Goal: Find contact information: Find contact information

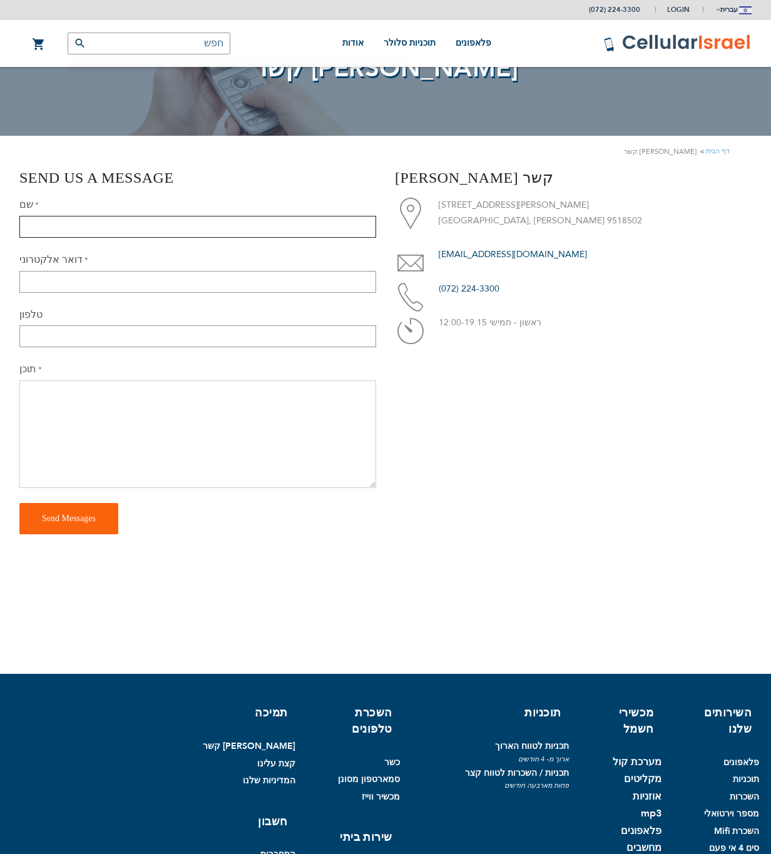
click at [221, 225] on input "שם" at bounding box center [197, 227] width 357 height 22
click at [226, 261] on form "שם דואר אלקטרוני טלפון תוכן Send Messages" at bounding box center [197, 366] width 357 height 337
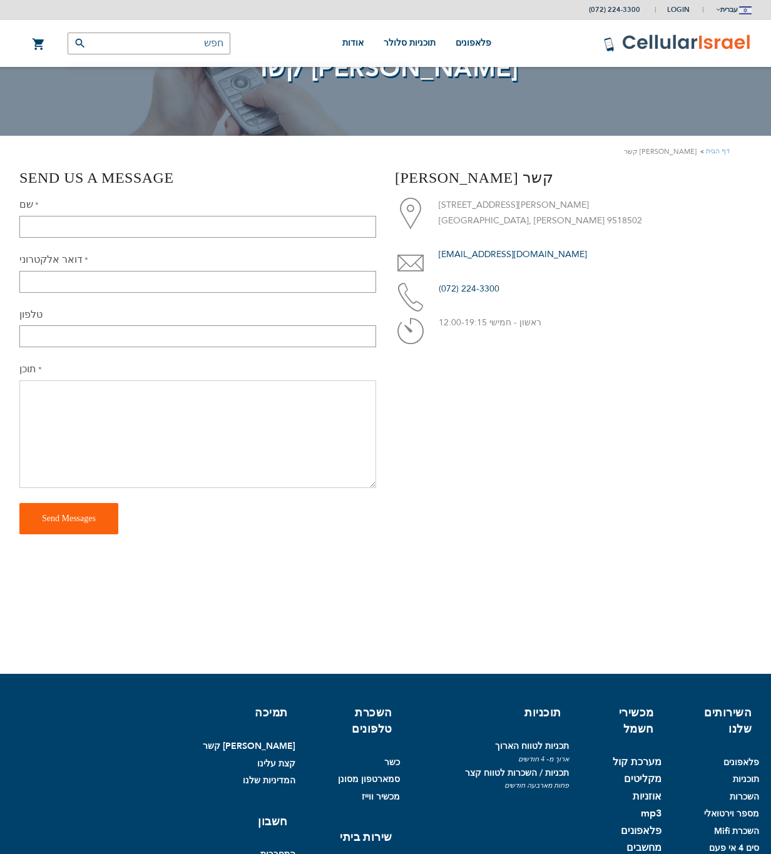
click at [228, 268] on div "דואר אלקטרוני" at bounding box center [197, 273] width 357 height 40
drag, startPoint x: 228, startPoint y: 272, endPoint x: 230, endPoint y: 287, distance: 14.5
click at [229, 280] on input "דואר אלקטרוני" at bounding box center [197, 282] width 357 height 22
click at [230, 287] on input "דואר אלקטרוני" at bounding box center [197, 282] width 357 height 22
drag, startPoint x: 230, startPoint y: 287, endPoint x: 232, endPoint y: 298, distance: 11.3
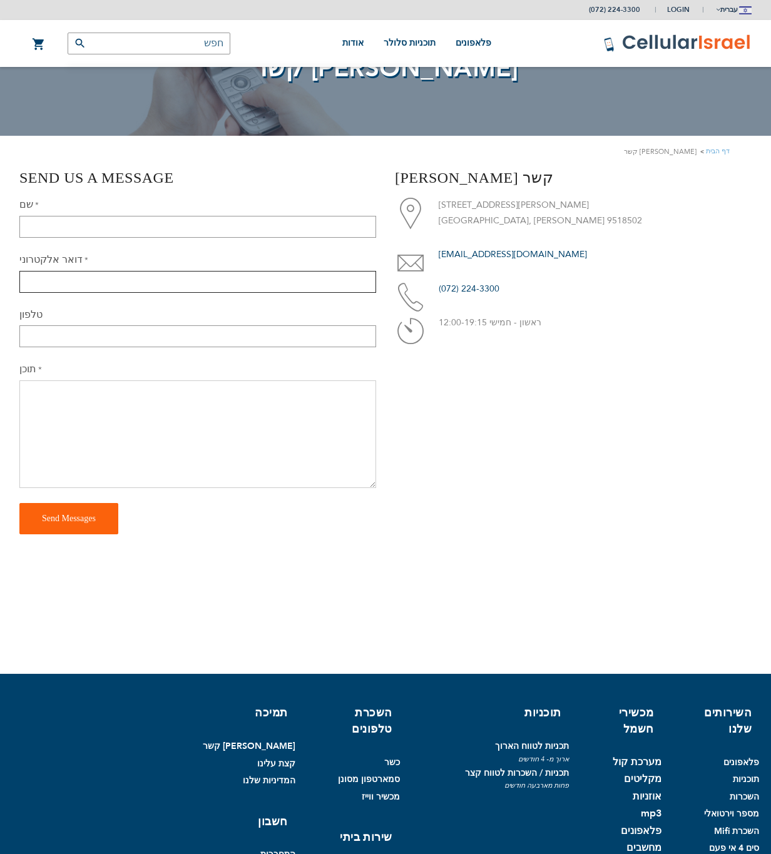
click at [232, 292] on input "דואר אלקטרוני" at bounding box center [197, 282] width 357 height 22
drag, startPoint x: 230, startPoint y: 308, endPoint x: 227, endPoint y: 334, distance: 25.8
click at [227, 332] on div "טלפון" at bounding box center [197, 327] width 357 height 39
click at [225, 337] on input "טלפון" at bounding box center [197, 336] width 357 height 22
drag, startPoint x: 225, startPoint y: 337, endPoint x: 242, endPoint y: 340, distance: 17.2
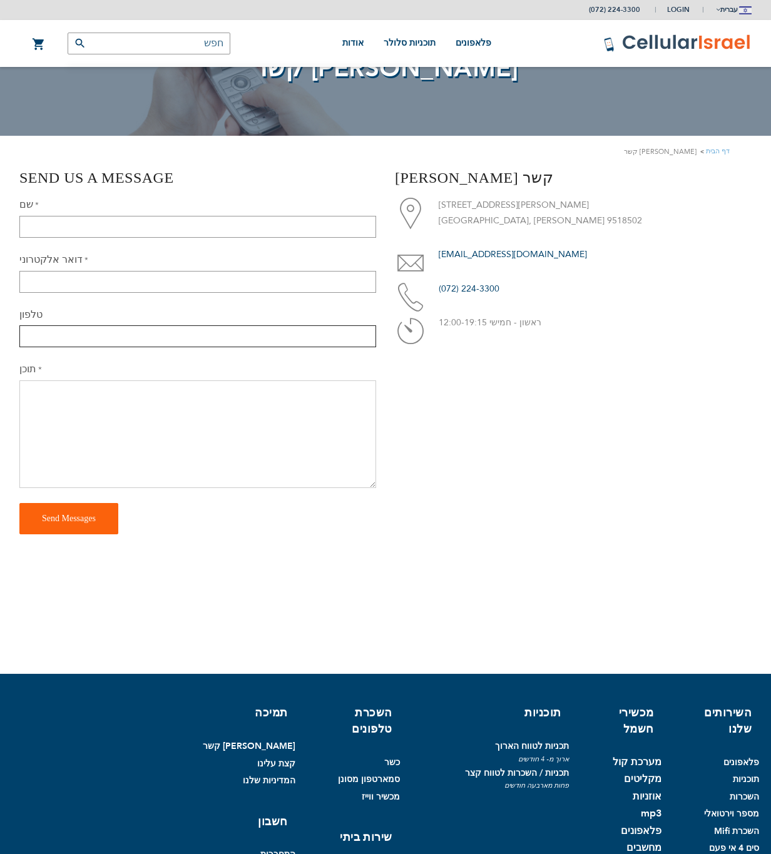
click at [228, 337] on input "טלפון" at bounding box center [197, 336] width 357 height 22
drag, startPoint x: 242, startPoint y: 340, endPoint x: 287, endPoint y: 354, distance: 46.7
click at [253, 340] on input "טלפון" at bounding box center [197, 336] width 357 height 22
drag, startPoint x: 287, startPoint y: 354, endPoint x: 392, endPoint y: 332, distance: 108.0
click at [305, 345] on form "שם דואר אלקטרוני טלפון תוכן Send Messages" at bounding box center [197, 366] width 357 height 337
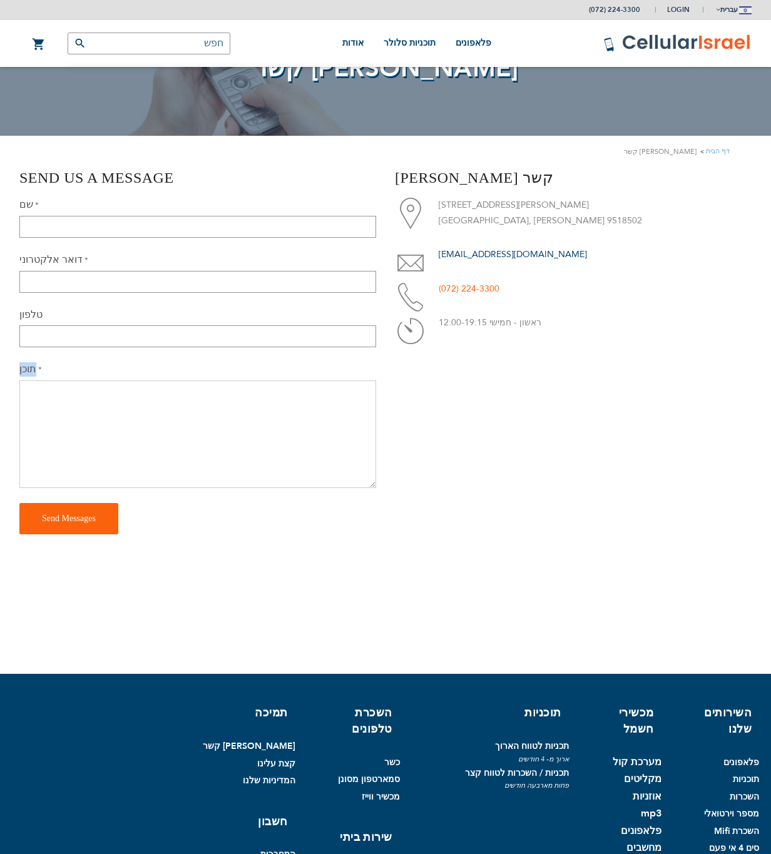
click at [446, 289] on link "(072) 224-3300" at bounding box center [469, 289] width 61 height 12
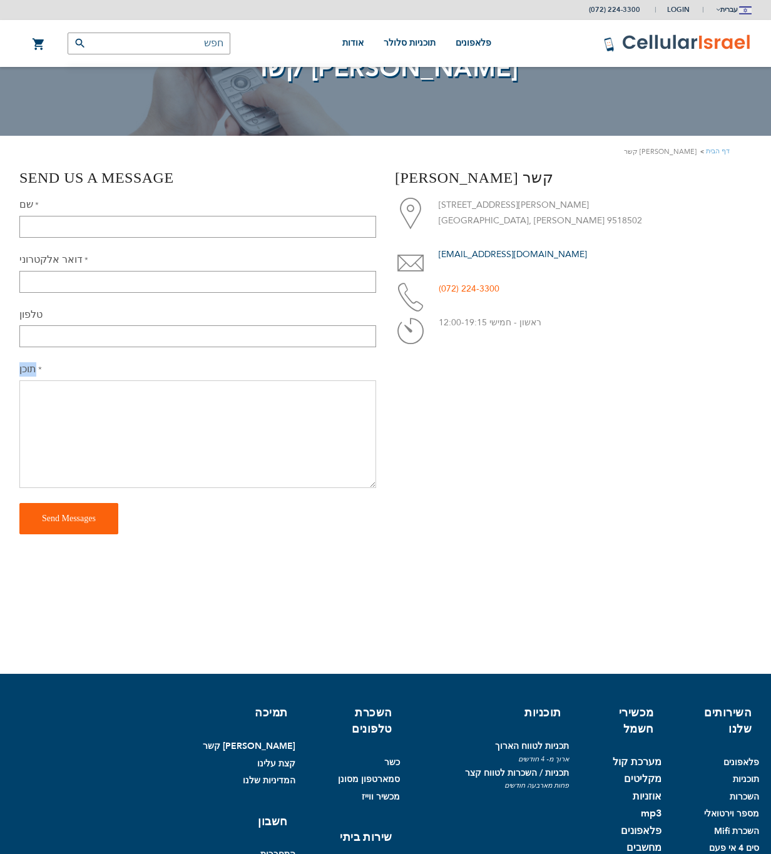
click at [446, 289] on link "(072) 224-3300" at bounding box center [469, 289] width 61 height 12
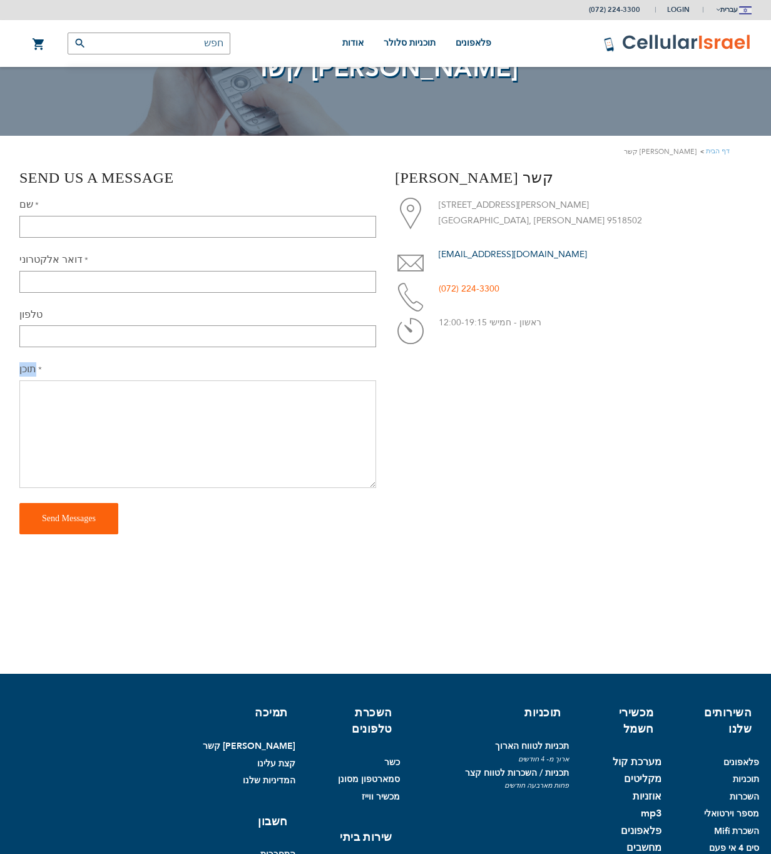
click at [446, 289] on link "(072) 224-3300" at bounding box center [469, 289] width 61 height 12
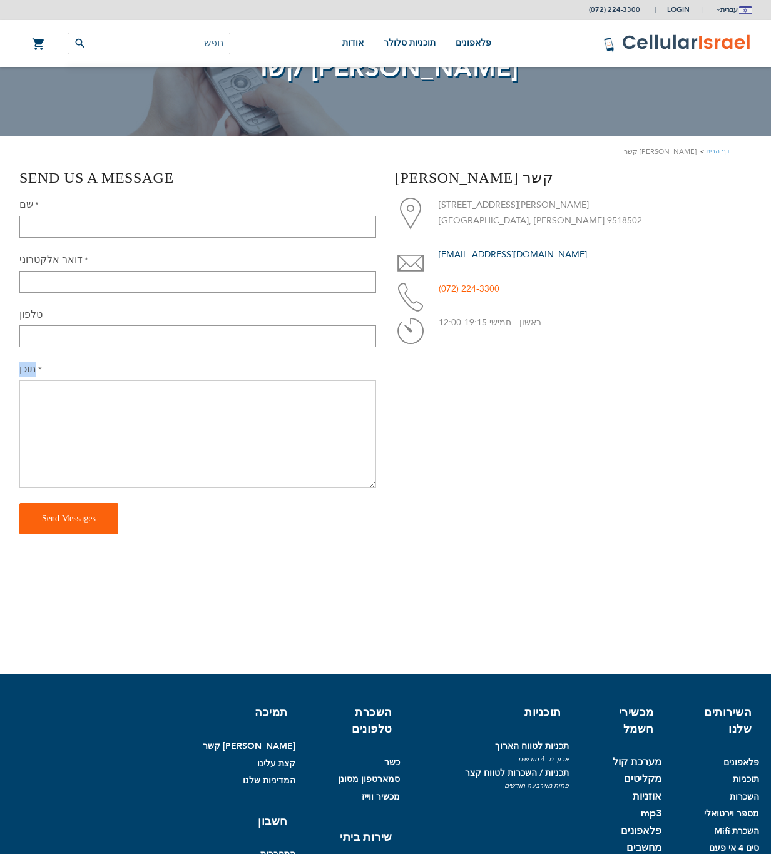
click at [446, 289] on link "(072) 224-3300" at bounding box center [469, 289] width 61 height 12
click at [447, 318] on p "ראשון - חמישי 12:00-19:15" at bounding box center [595, 323] width 313 height 16
click at [447, 247] on li "[EMAIL_ADDRESS][DOMAIN_NAME]" at bounding box center [573, 255] width 357 height 16
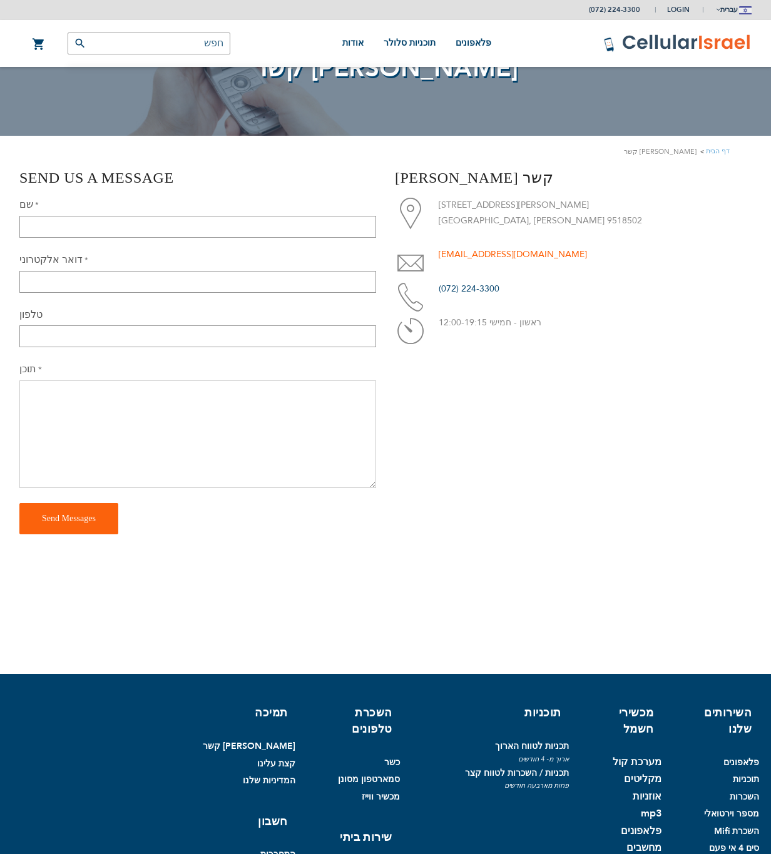
click at [448, 251] on link "[EMAIL_ADDRESS][DOMAIN_NAME]" at bounding box center [513, 254] width 148 height 12
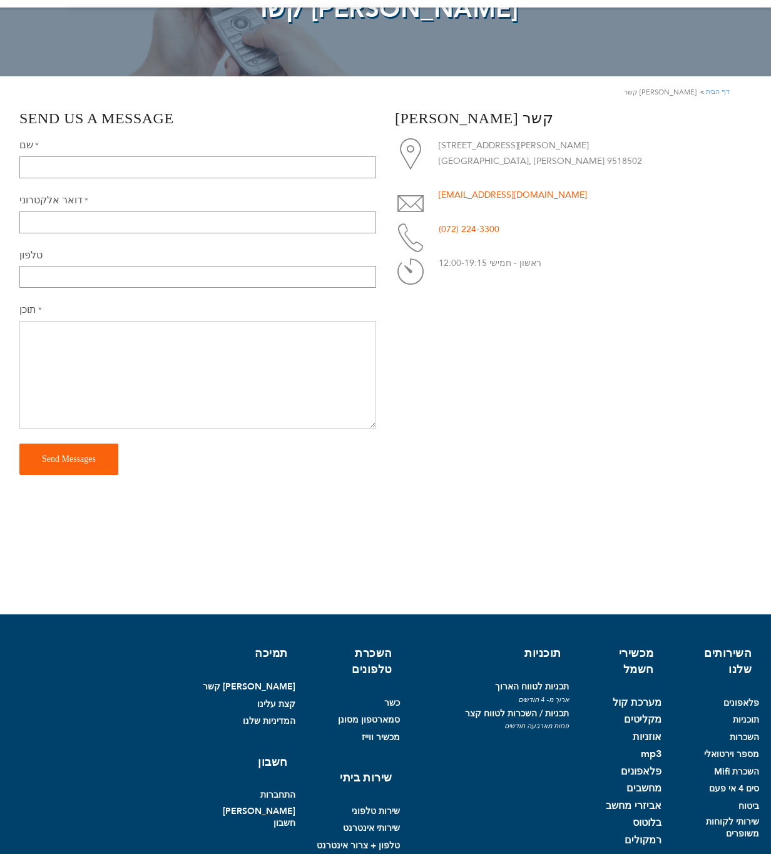
scroll to position [118, 0]
